Goal: Transaction & Acquisition: Obtain resource

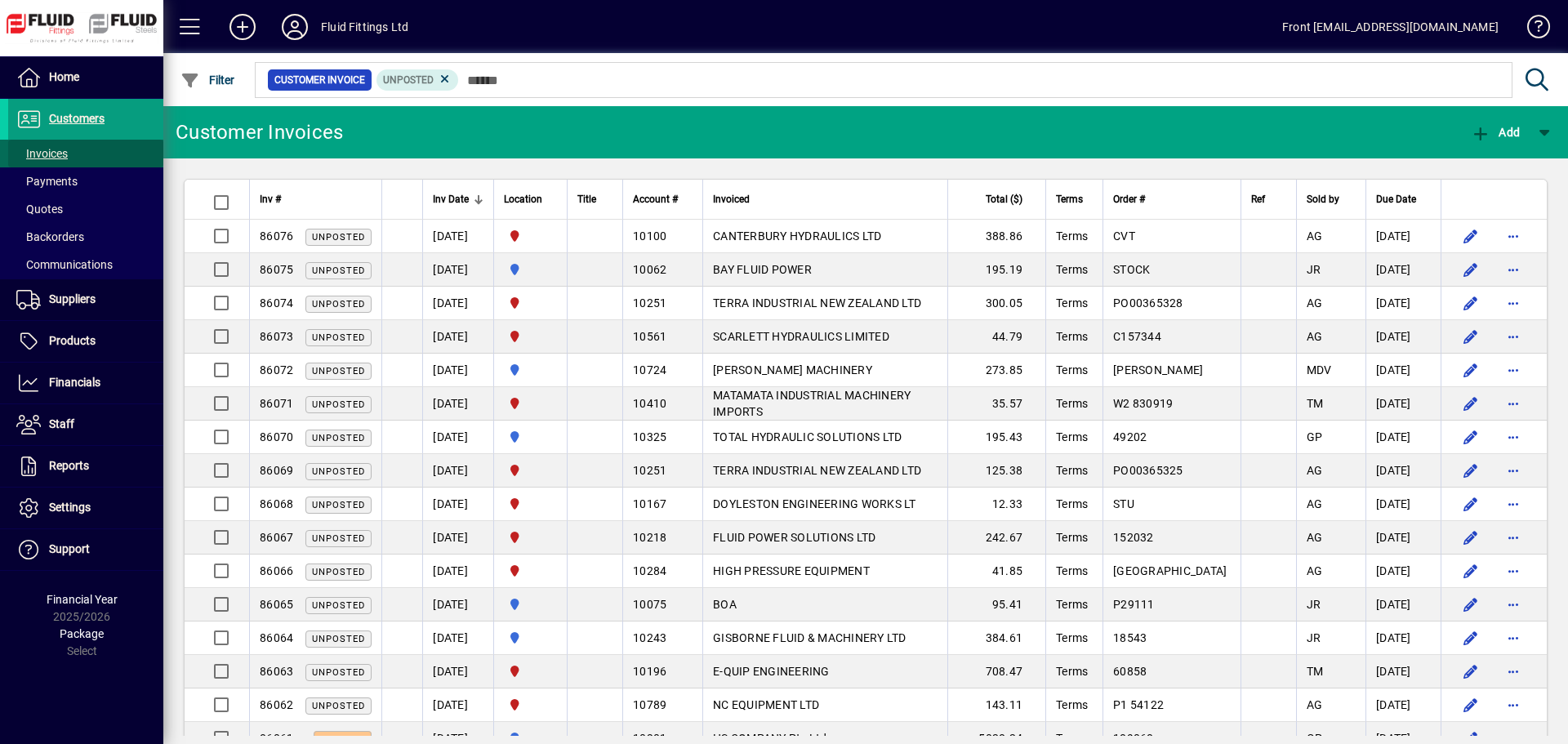
click at [66, 148] on span "Invoices" at bounding box center [42, 153] width 52 height 13
click at [62, 158] on span "Invoices" at bounding box center [42, 153] width 52 height 13
click at [52, 158] on span "Invoices" at bounding box center [42, 153] width 52 height 13
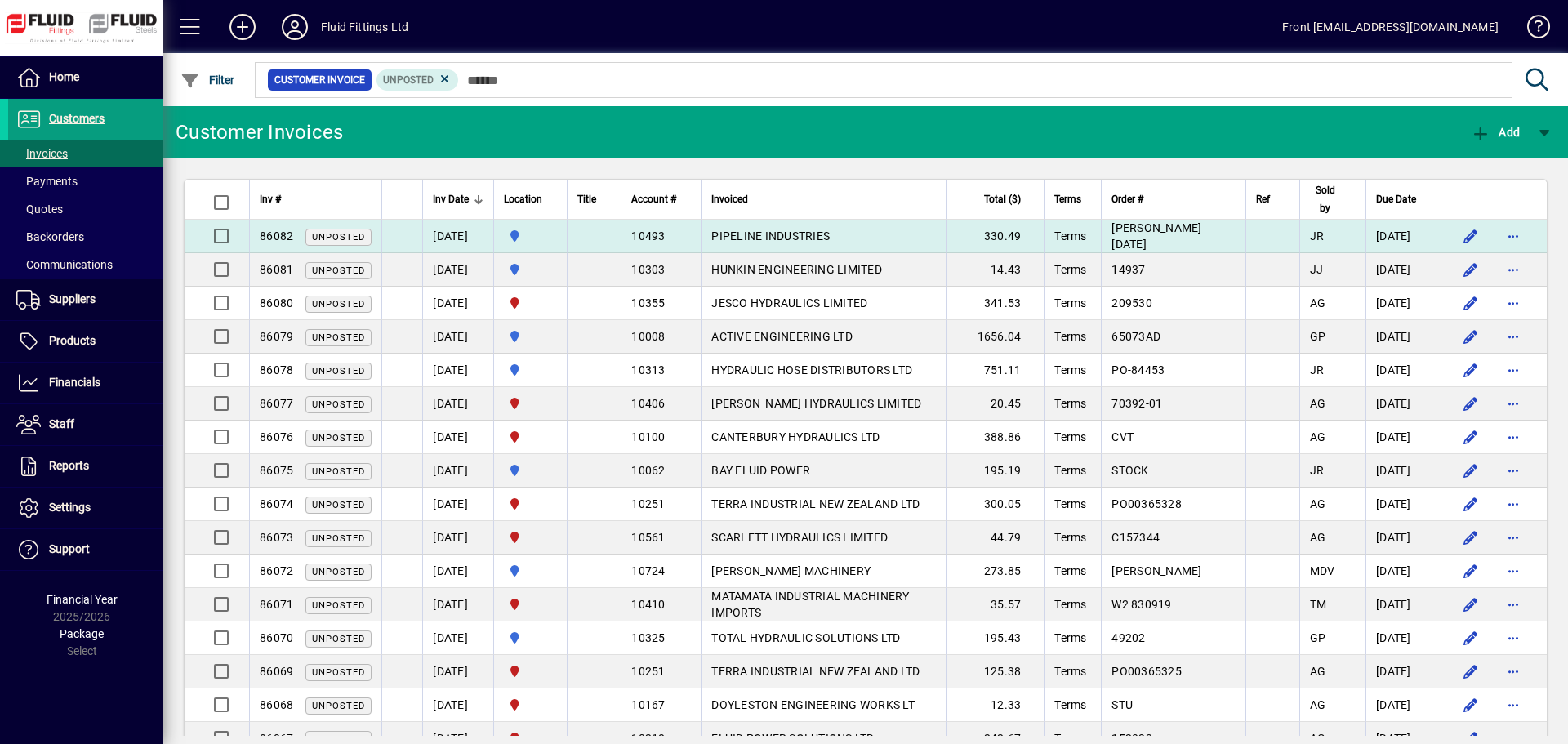
click at [803, 228] on td "PIPELINE INDUSTRIES" at bounding box center [823, 236] width 245 height 33
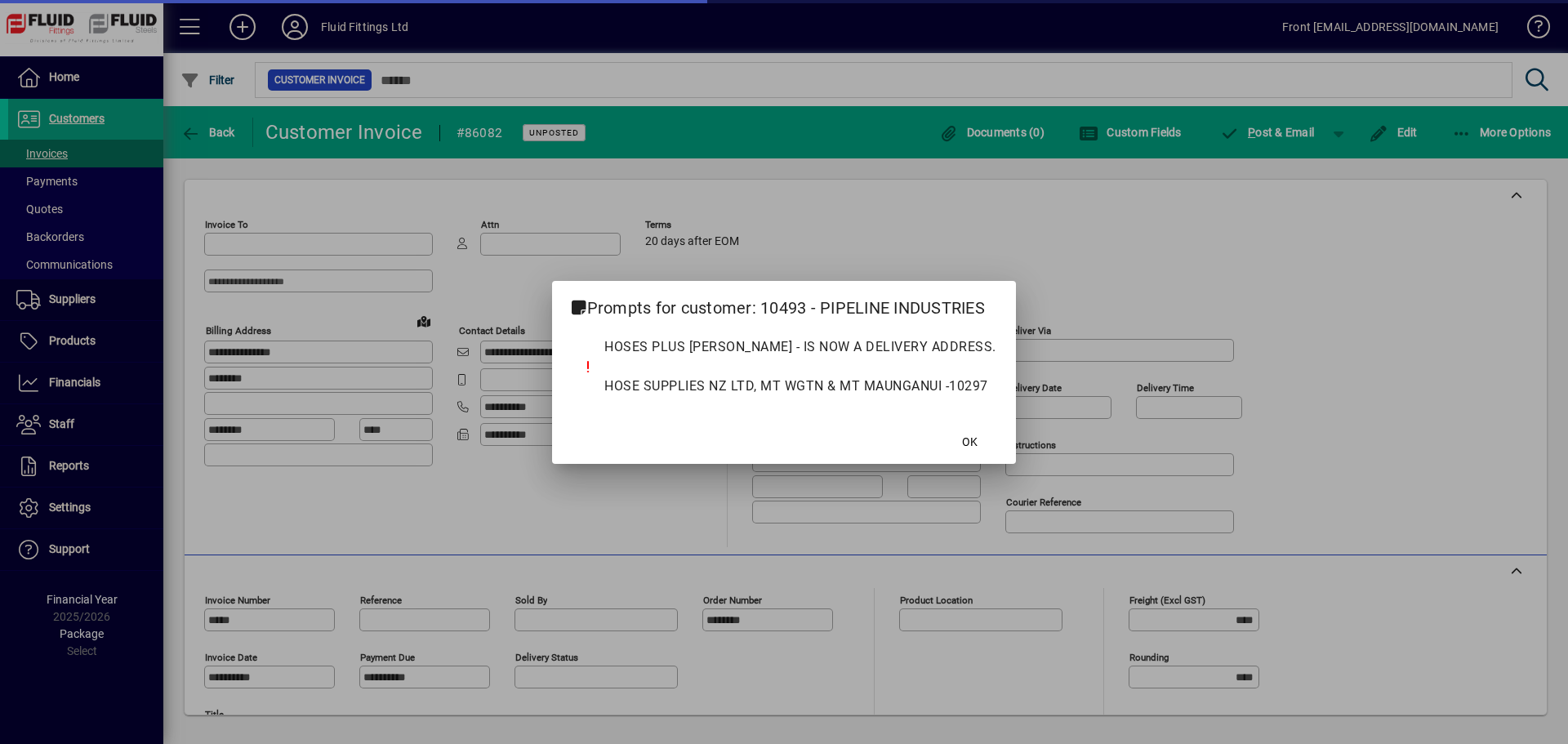
type input "**********"
type input "********"
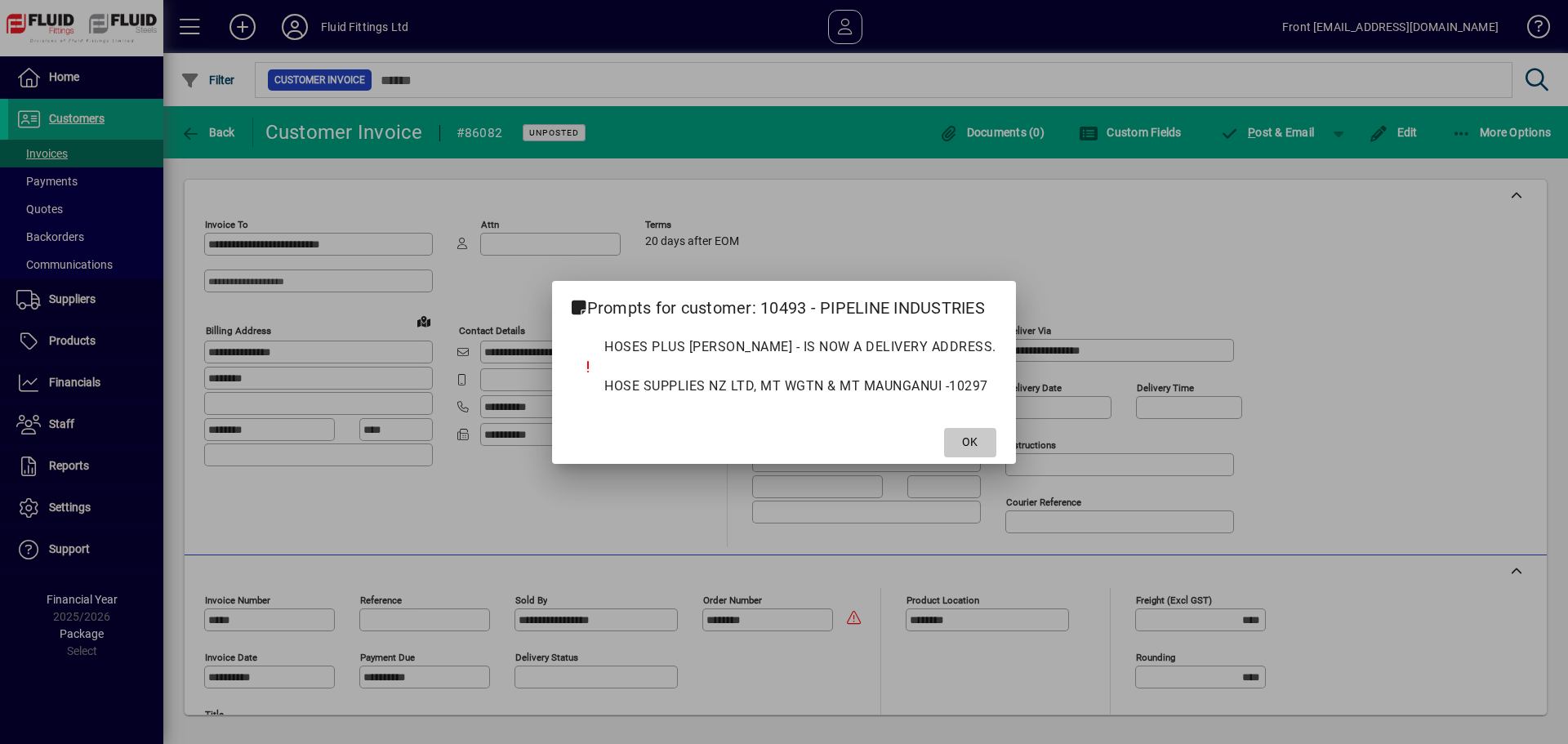
click at [979, 443] on span at bounding box center [970, 443] width 53 height 39
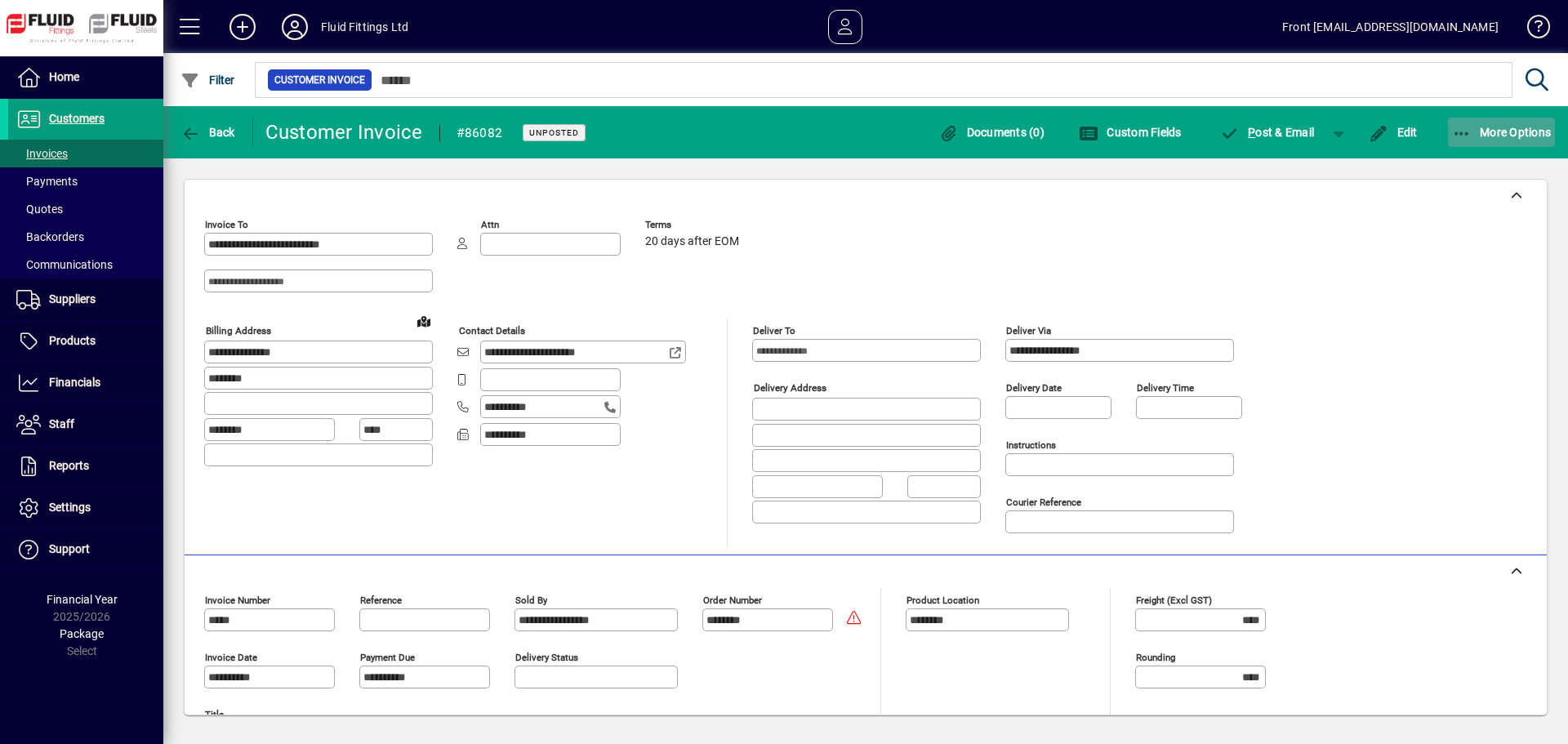
click at [1457, 132] on icon "button" at bounding box center [1462, 134] width 20 height 17
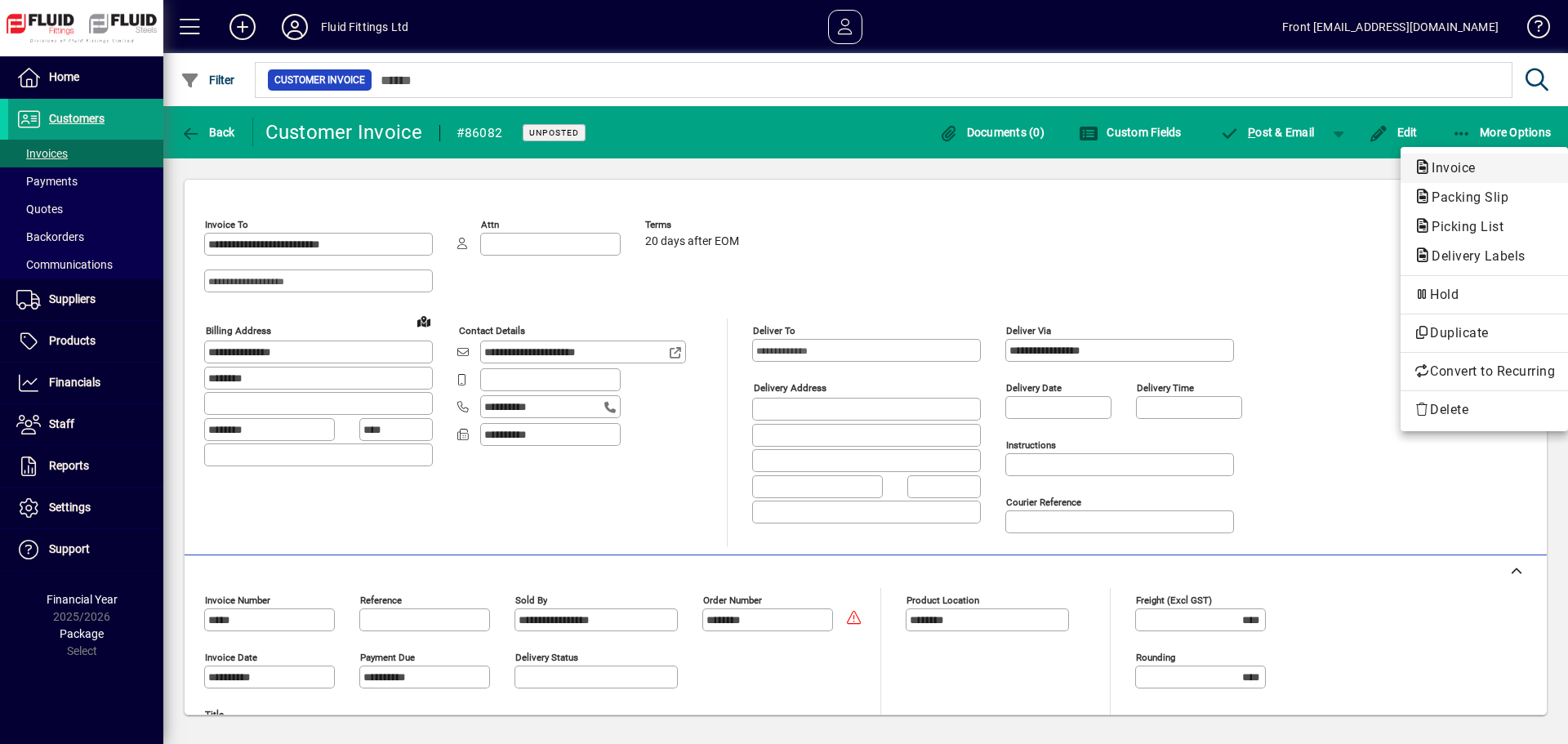
click at [1462, 164] on span "Invoice" at bounding box center [1449, 168] width 70 height 16
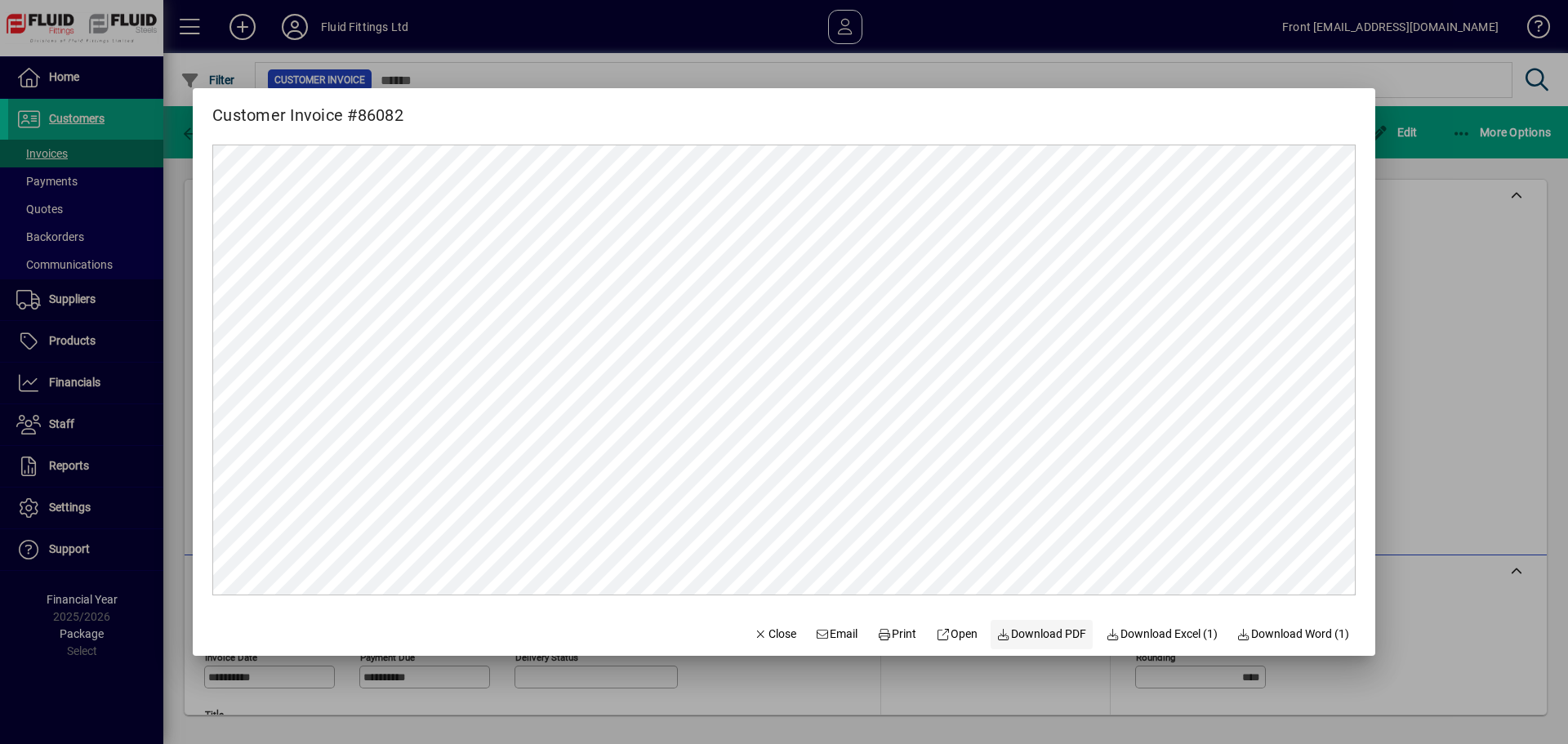
click at [1028, 634] on span "Download PDF" at bounding box center [1042, 635] width 90 height 18
click at [87, 114] on div at bounding box center [784, 372] width 1568 height 744
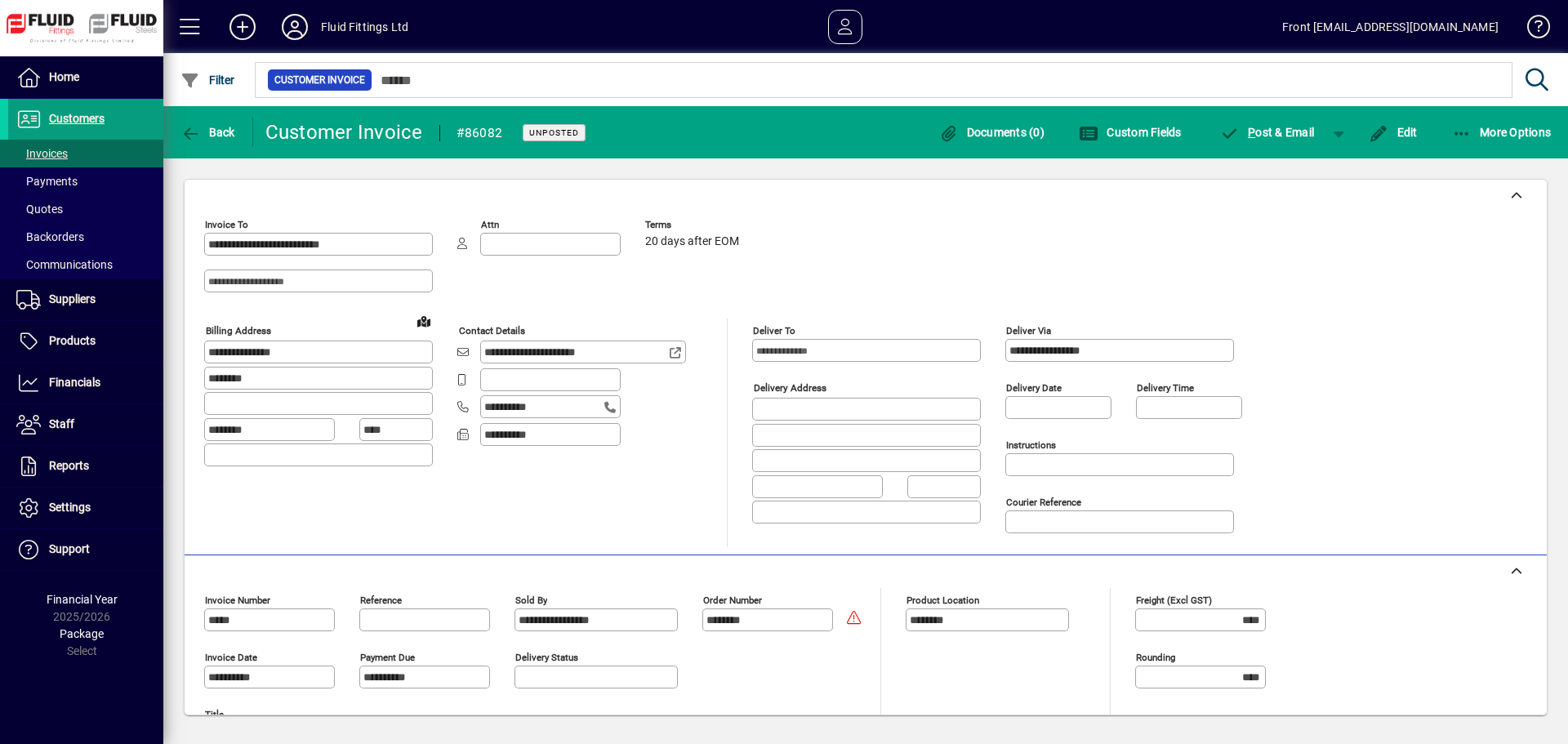
click at [87, 114] on span "Customers" at bounding box center [76, 118] width 56 height 13
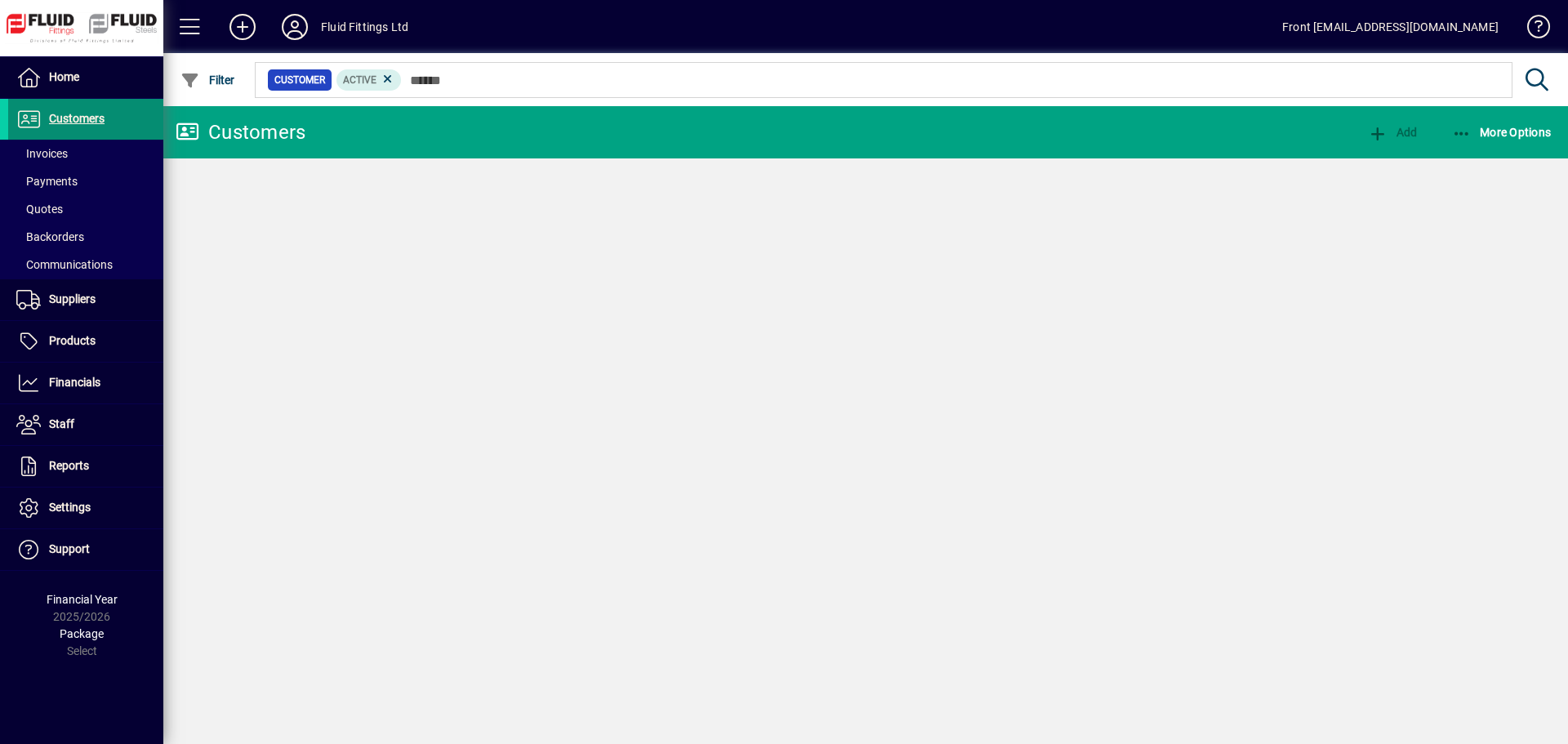
click at [59, 153] on span "Invoices" at bounding box center [42, 153] width 52 height 13
